Goal: Information Seeking & Learning: Learn about a topic

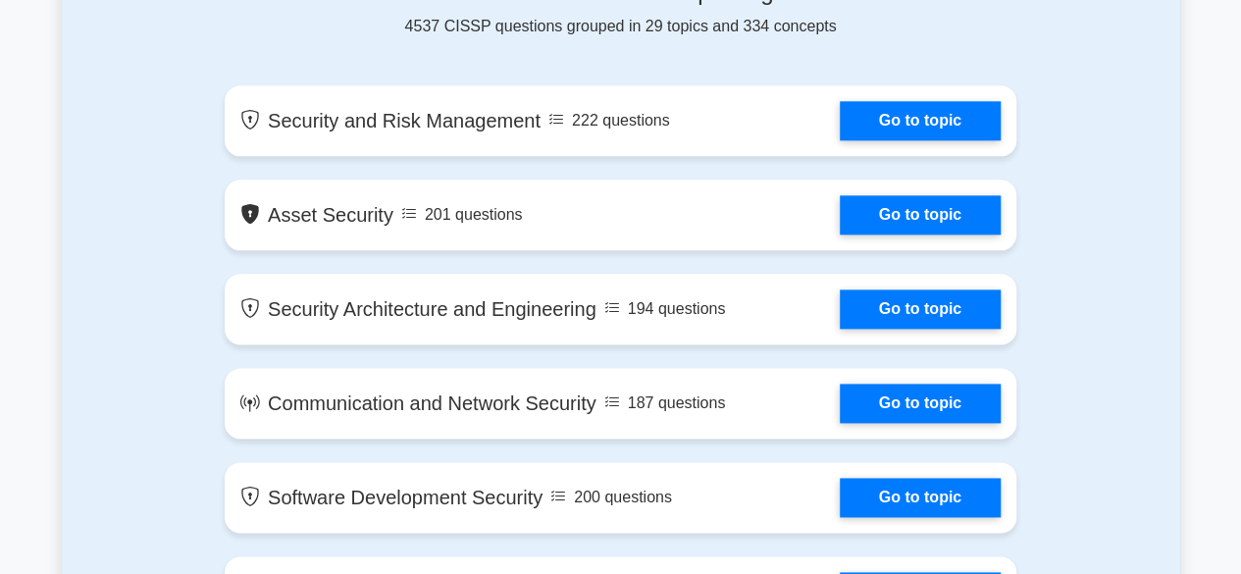
scroll to position [1014, 0]
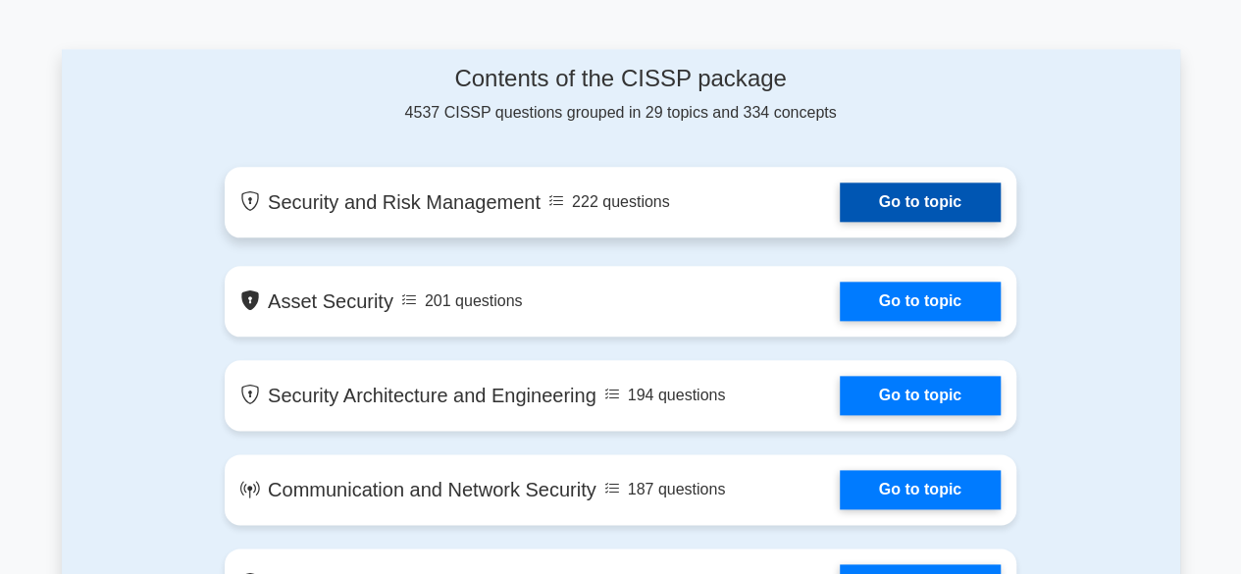
click at [882, 211] on link "Go to topic" at bounding box center [919, 201] width 161 height 39
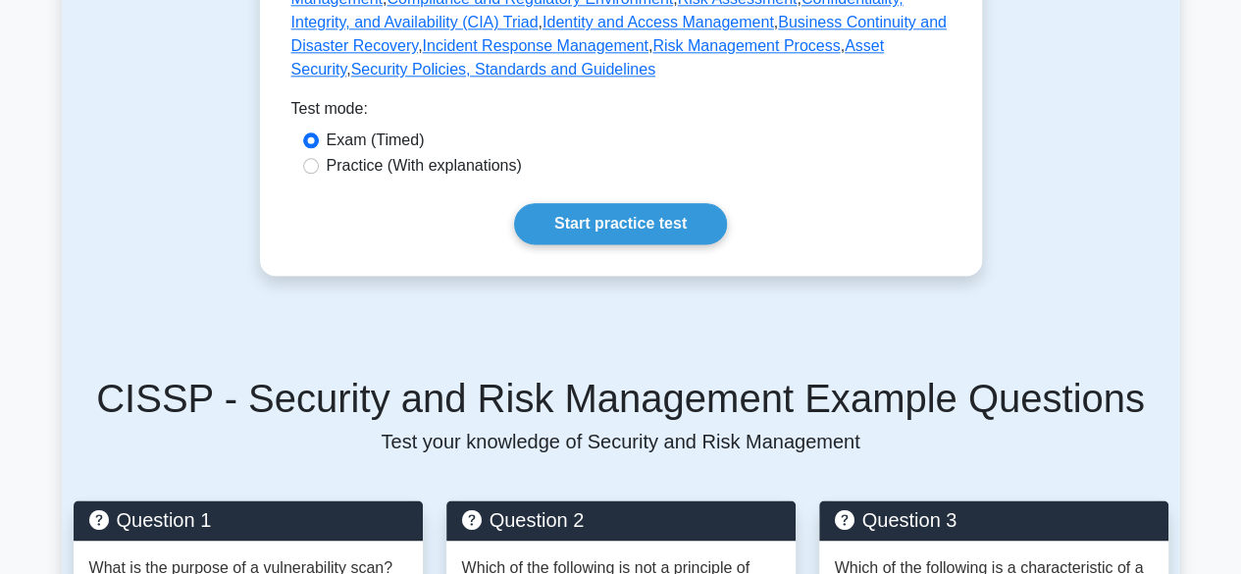
scroll to position [981, 0]
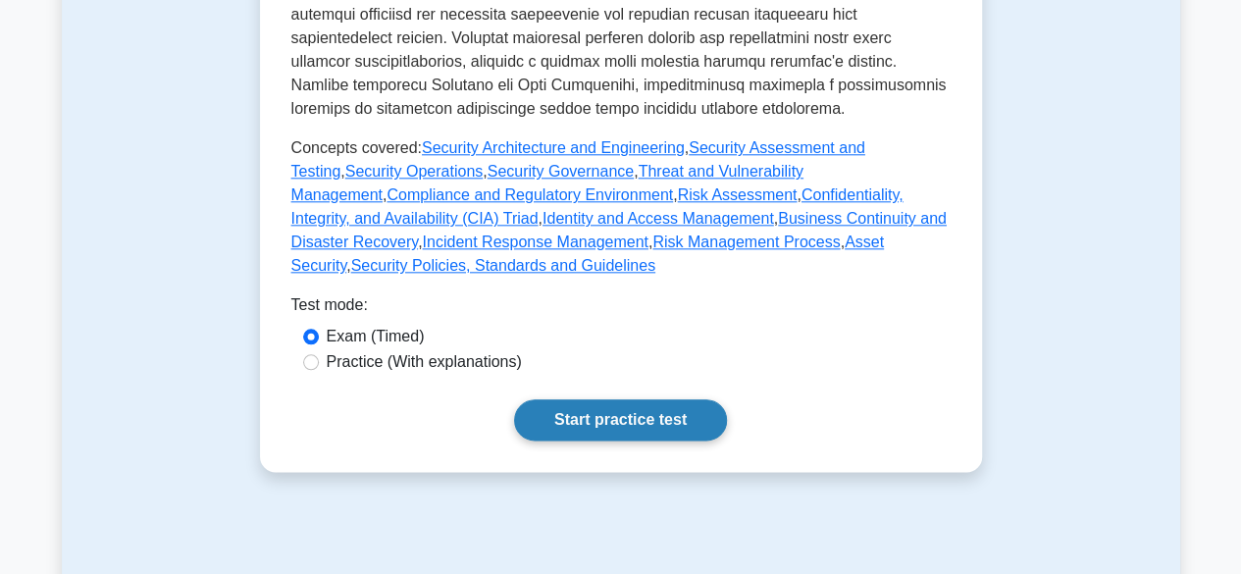
click at [643, 399] on link "Start practice test" at bounding box center [620, 419] width 213 height 41
